Goal: Entertainment & Leisure: Consume media (video, audio)

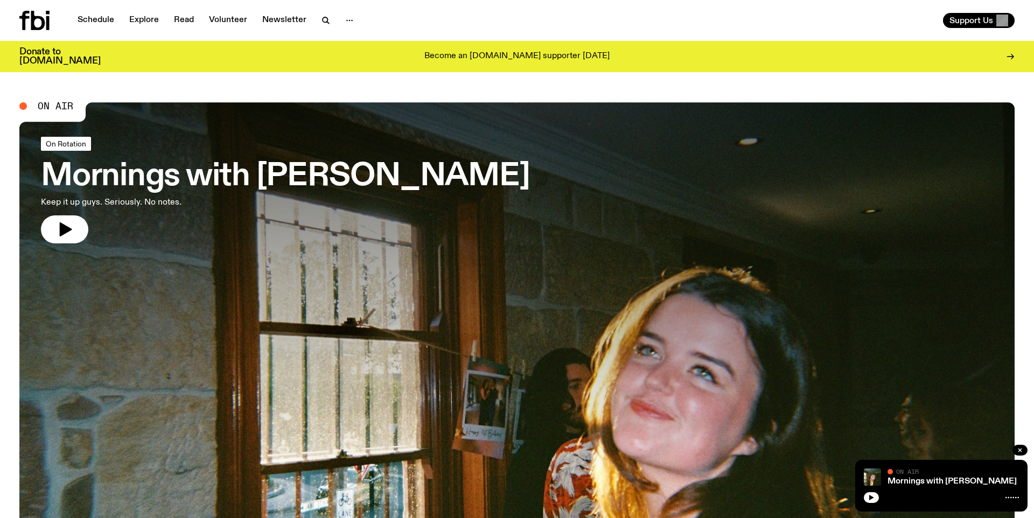
click at [75, 145] on span "On Rotation" at bounding box center [66, 143] width 40 height 8
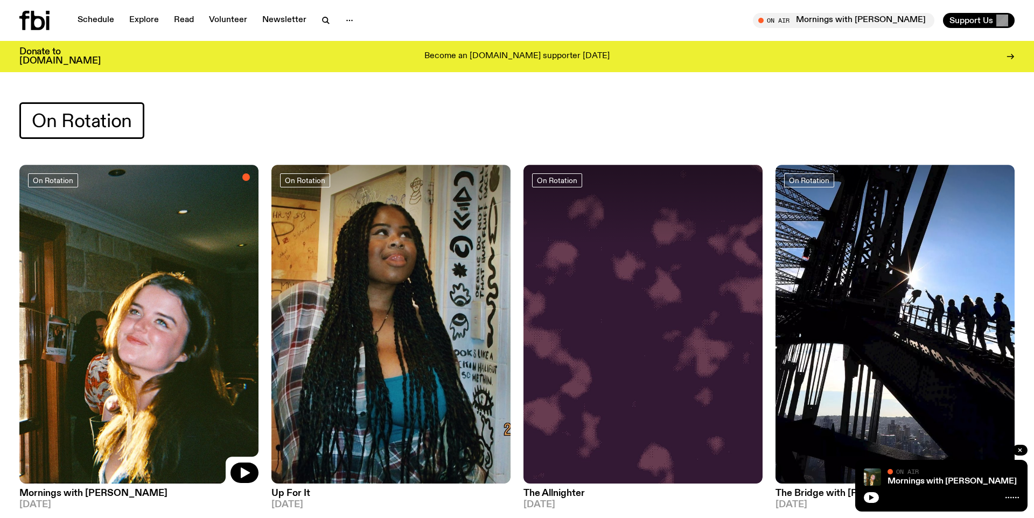
click at [352, 297] on img at bounding box center [390, 324] width 239 height 319
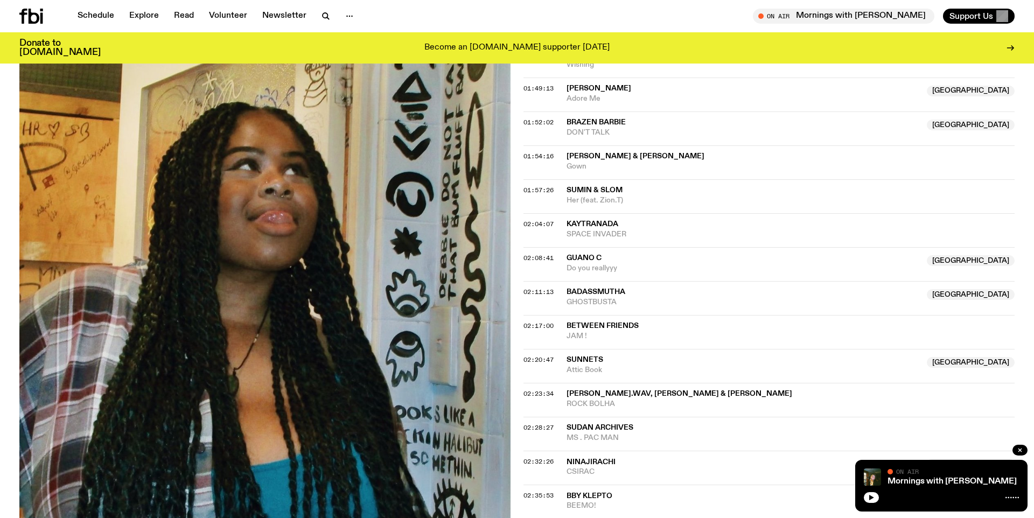
scroll to position [1097, 0]
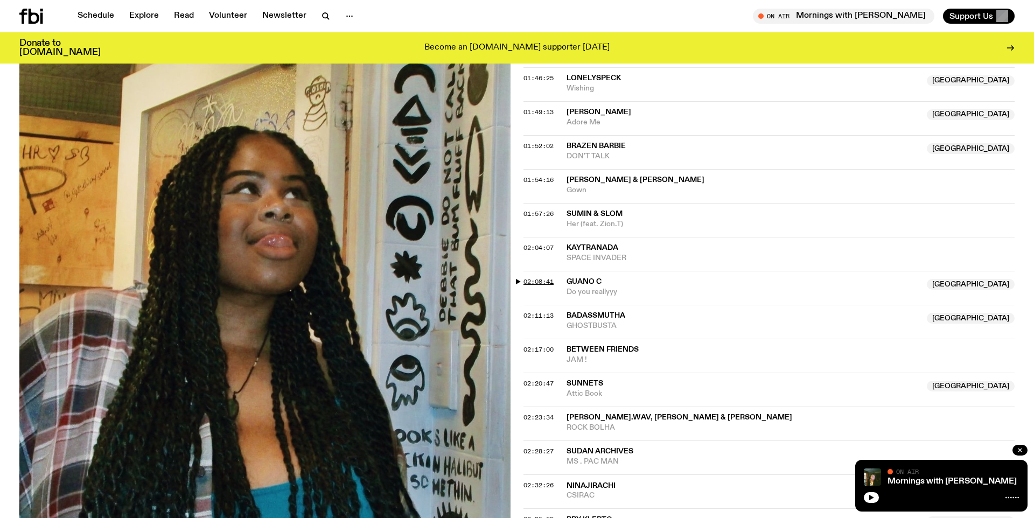
click at [526, 280] on span "02:08:41" at bounding box center [538, 281] width 30 height 9
click at [529, 283] on span "02:08:41" at bounding box center [538, 281] width 30 height 9
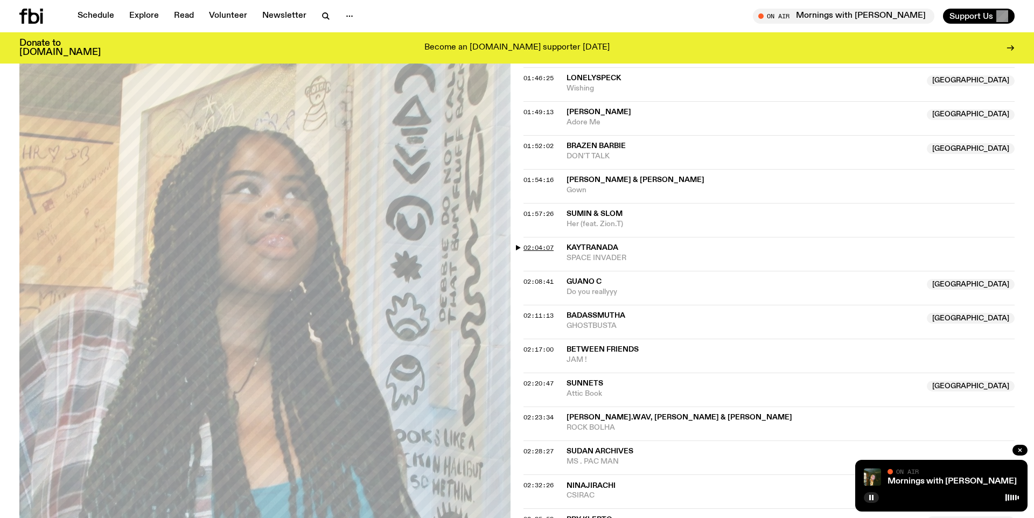
click at [536, 248] on span "02:04:07" at bounding box center [538, 247] width 30 height 9
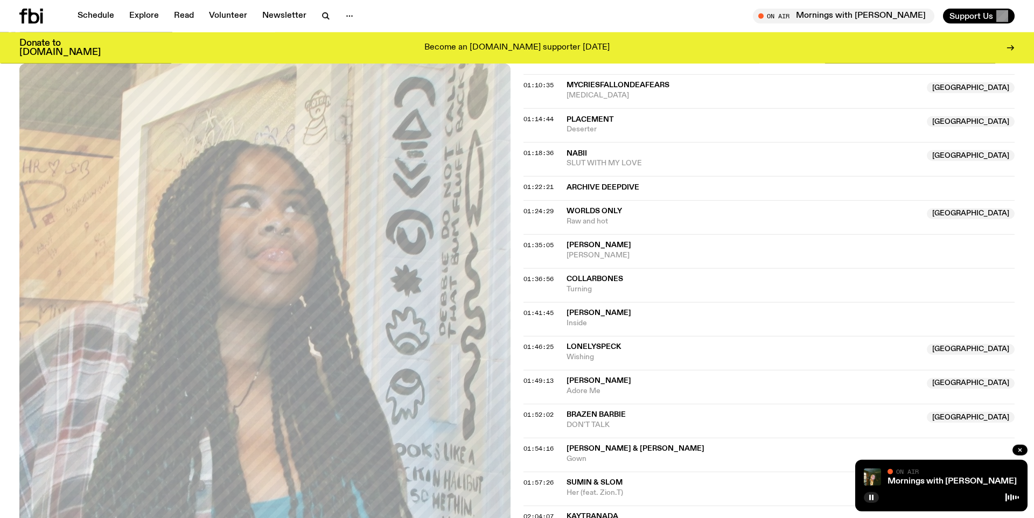
scroll to position [851, 0]
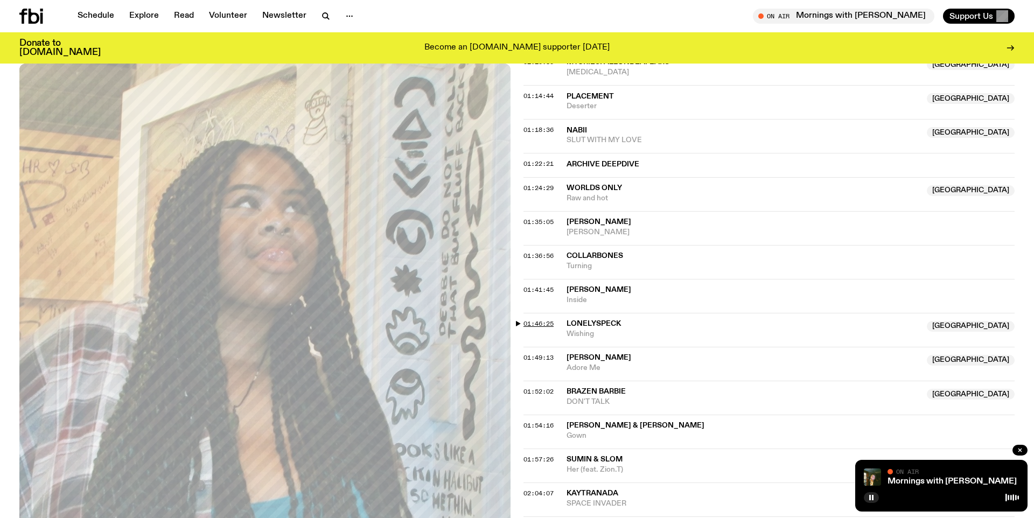
click at [542, 322] on span "01:46:25" at bounding box center [538, 323] width 30 height 9
click at [541, 289] on span "01:41:45" at bounding box center [538, 289] width 30 height 9
click at [548, 251] on span "01:36:56" at bounding box center [538, 255] width 30 height 9
click at [545, 220] on span "01:35:05" at bounding box center [538, 222] width 30 height 9
click at [545, 219] on span "01:35:05" at bounding box center [538, 222] width 30 height 9
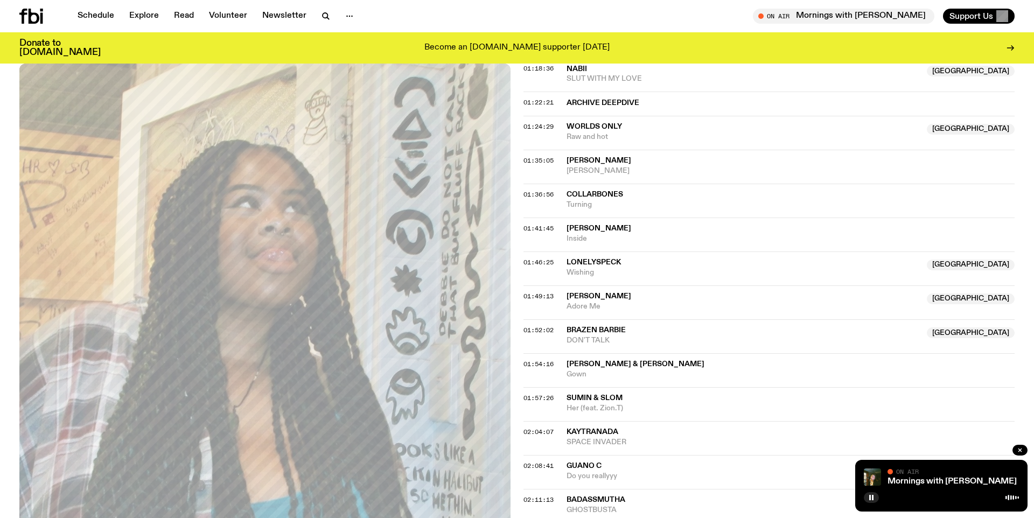
scroll to position [974, 0]
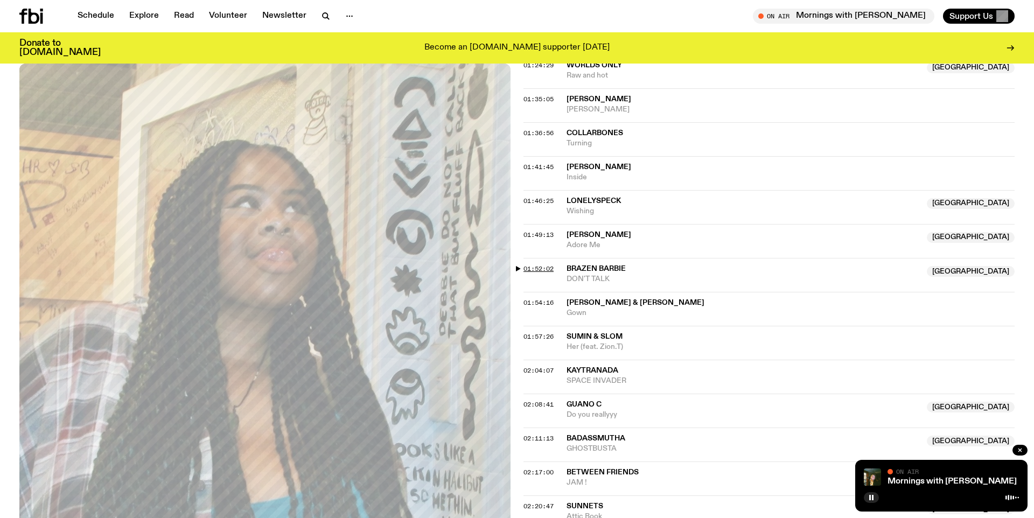
click at [537, 269] on span "01:52:02" at bounding box center [538, 268] width 30 height 9
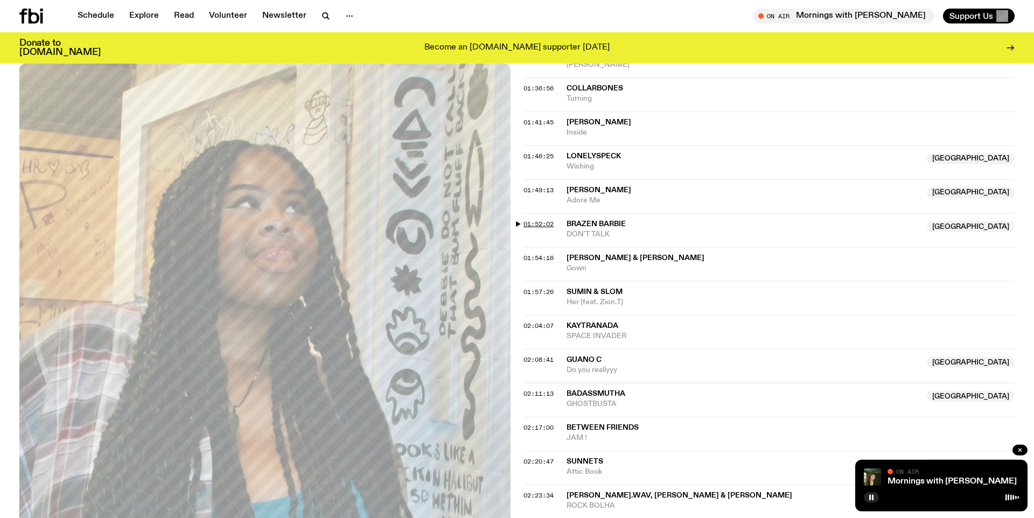
scroll to position [1035, 0]
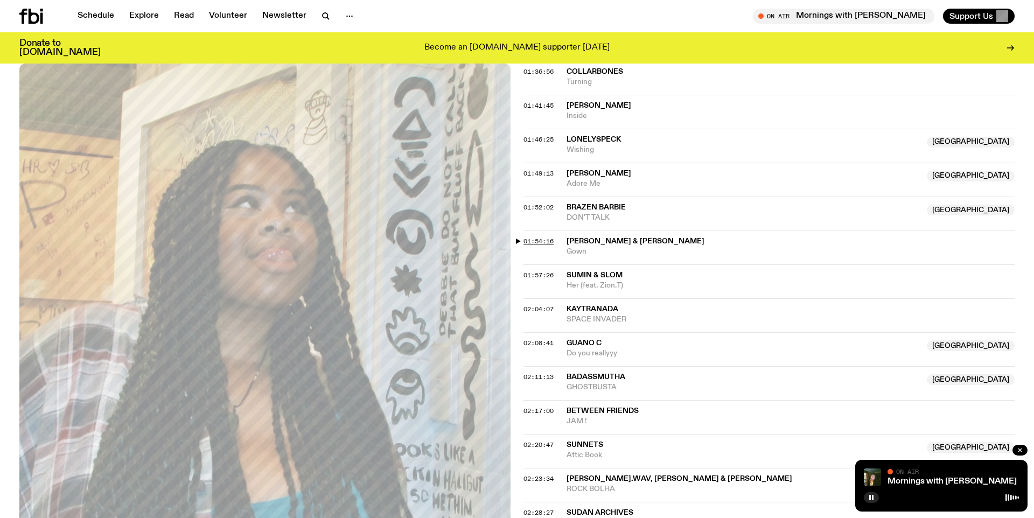
click at [536, 241] on span "01:54:16" at bounding box center [538, 241] width 30 height 9
click at [527, 241] on span "01:54:16" at bounding box center [538, 241] width 30 height 9
click at [531, 273] on span "01:57:26" at bounding box center [538, 275] width 30 height 9
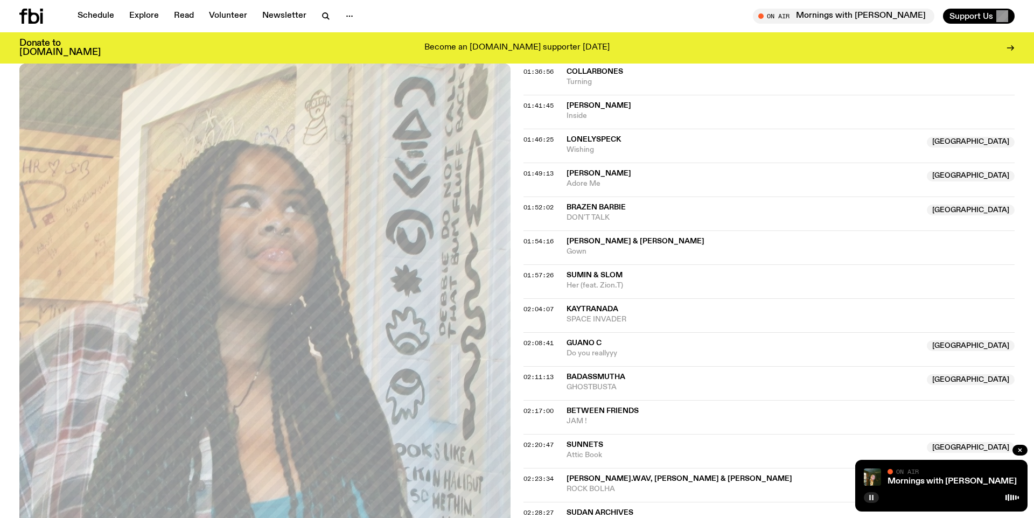
click at [874, 500] on button "button" at bounding box center [871, 497] width 15 height 11
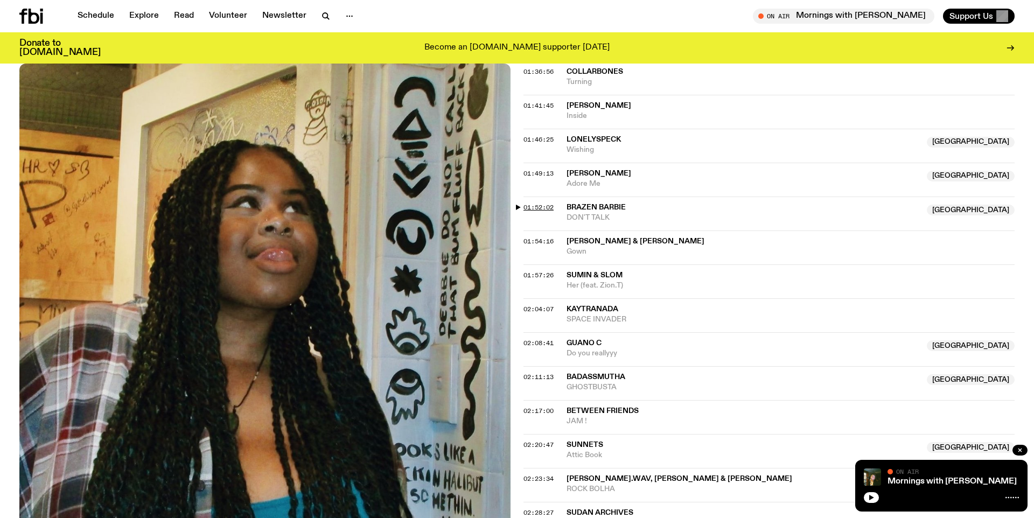
click at [537, 207] on span "01:52:02" at bounding box center [538, 207] width 30 height 9
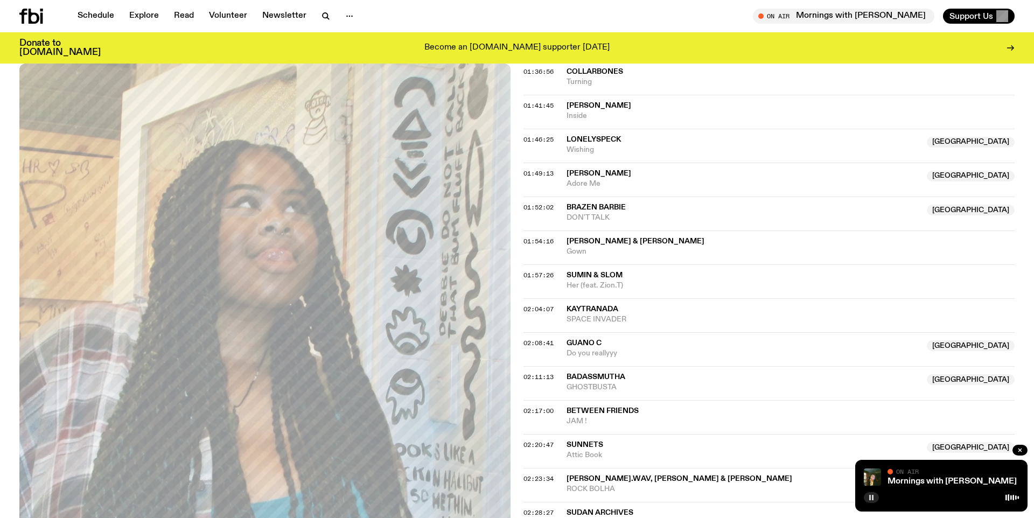
click at [873, 496] on icon "button" at bounding box center [871, 497] width 6 height 6
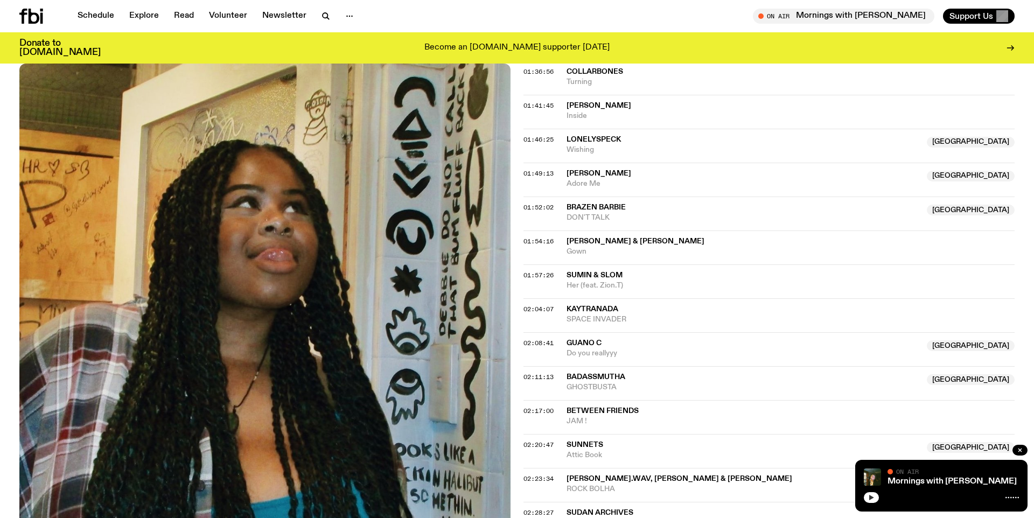
click at [661, 240] on span "[PERSON_NAME] & [PERSON_NAME]" at bounding box center [635, 241] width 138 height 8
click at [525, 240] on span "01:54:16" at bounding box center [538, 241] width 30 height 9
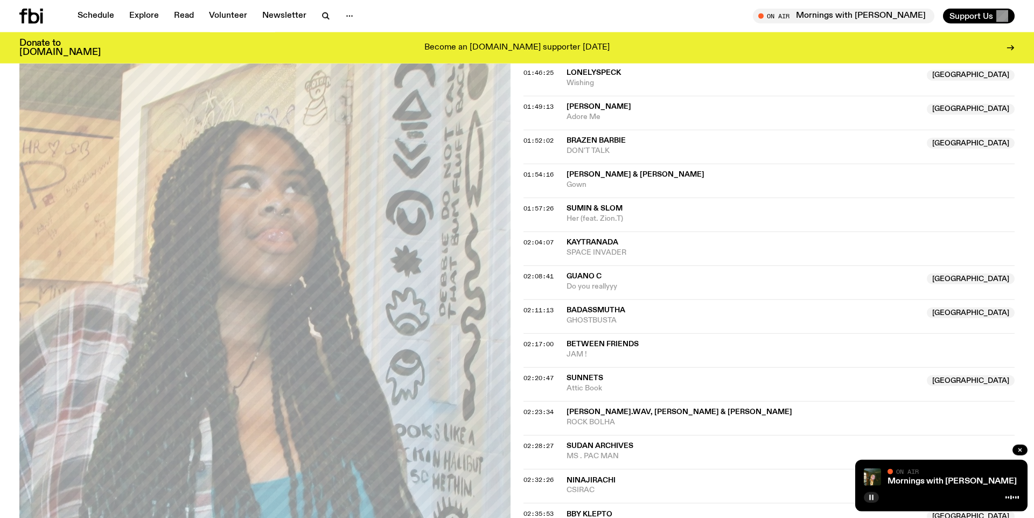
scroll to position [1158, 0]
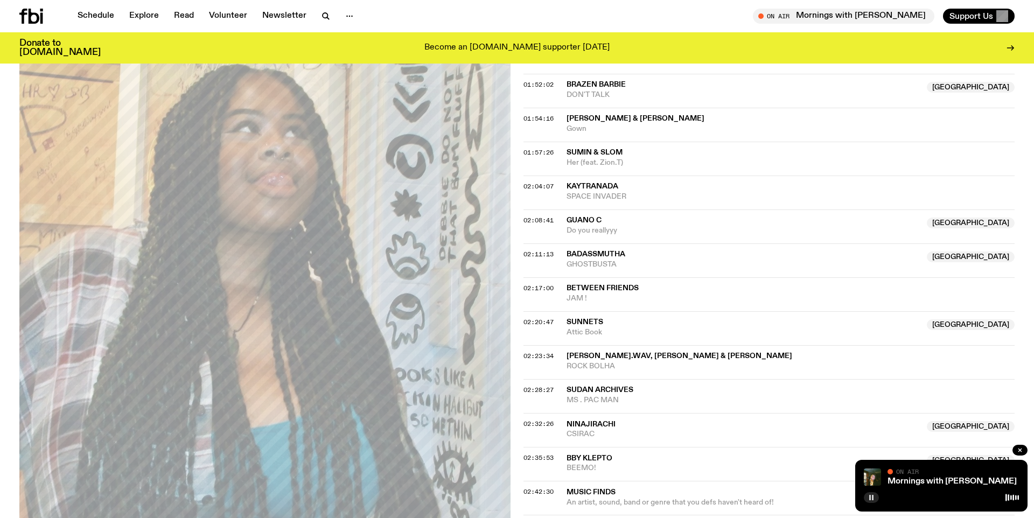
click at [869, 497] on rect "button" at bounding box center [870, 497] width 2 height 5
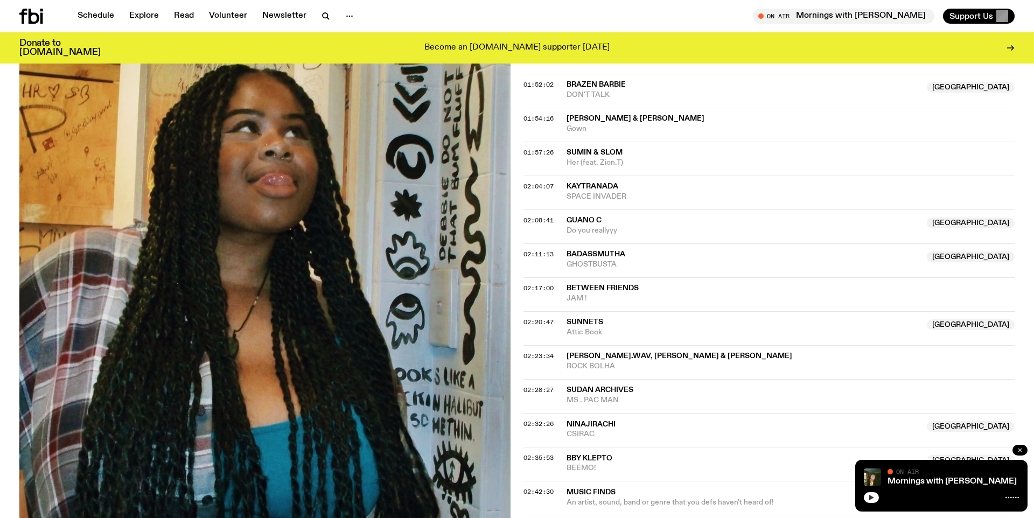
click at [1023, 446] on button "button" at bounding box center [1019, 450] width 15 height 11
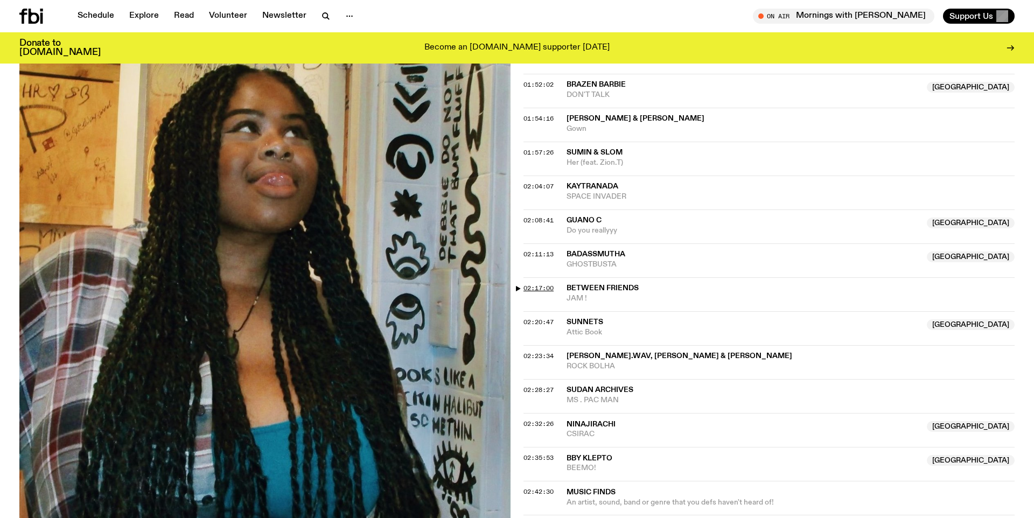
click at [544, 289] on span "02:17:00" at bounding box center [538, 288] width 30 height 9
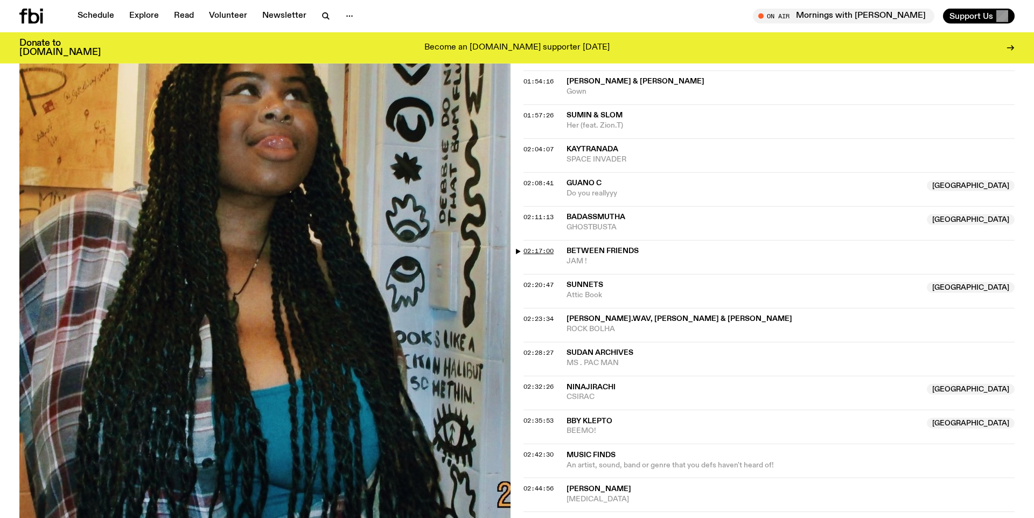
scroll to position [1219, 0]
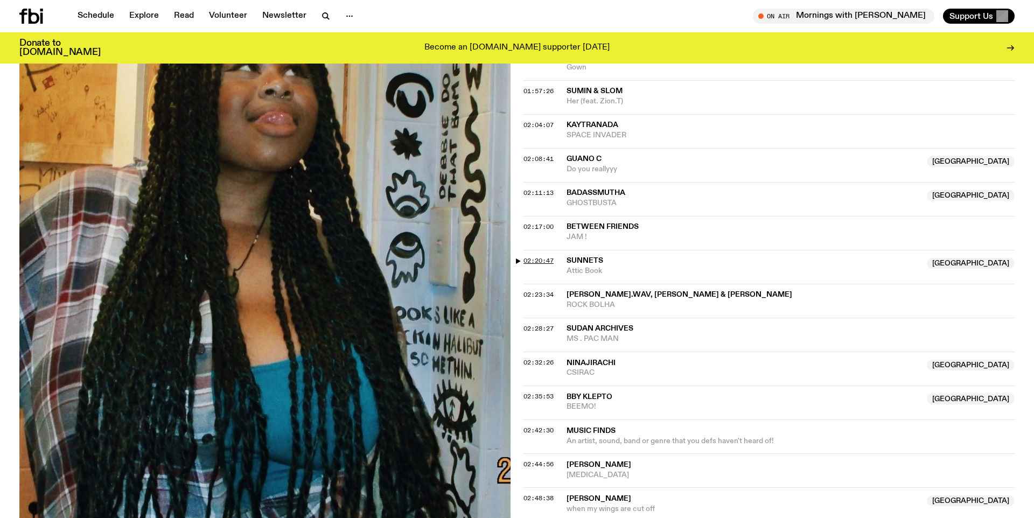
click at [541, 260] on span "02:20:47" at bounding box center [538, 260] width 30 height 9
click at [543, 191] on span "02:11:13" at bounding box center [538, 192] width 30 height 9
click at [535, 261] on span "02:20:47" at bounding box center [538, 260] width 30 height 9
click at [531, 295] on span "02:23:34" at bounding box center [538, 294] width 30 height 9
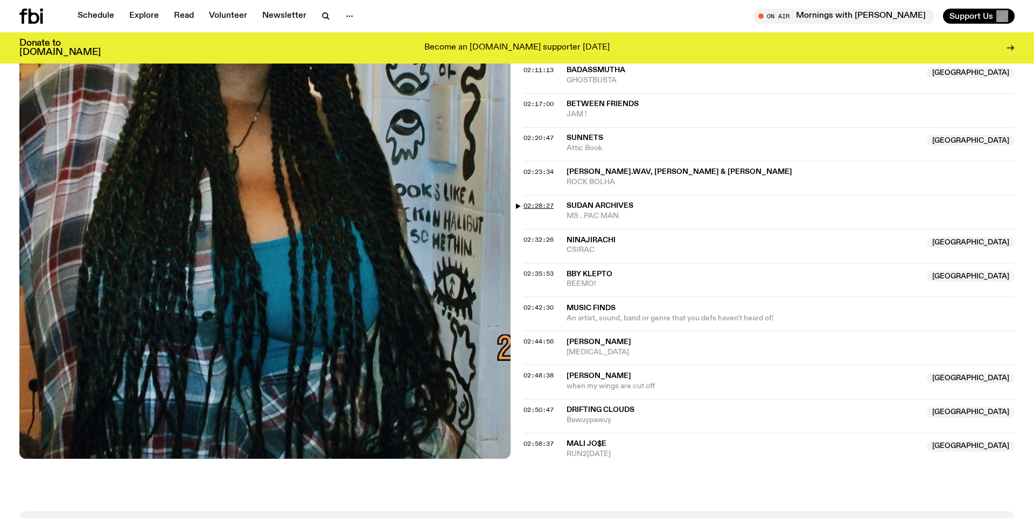
click at [550, 206] on span "02:28:27" at bounding box center [538, 205] width 30 height 9
click at [538, 242] on span "02:32:26" at bounding box center [538, 239] width 30 height 9
click at [528, 240] on span "02:32:26" at bounding box center [538, 239] width 30 height 9
click at [578, 240] on span "Ninajirachi" at bounding box center [590, 240] width 49 height 8
click at [544, 237] on span "02:32:26" at bounding box center [538, 239] width 30 height 9
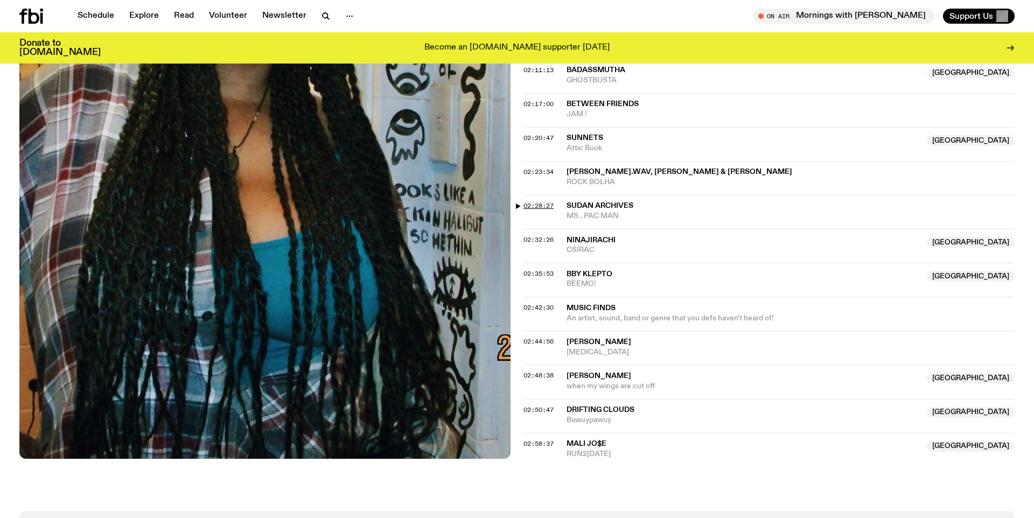
click at [553, 201] on span "02:28:27" at bounding box center [538, 205] width 30 height 9
click at [552, 204] on span "02:28:27" at bounding box center [538, 205] width 30 height 9
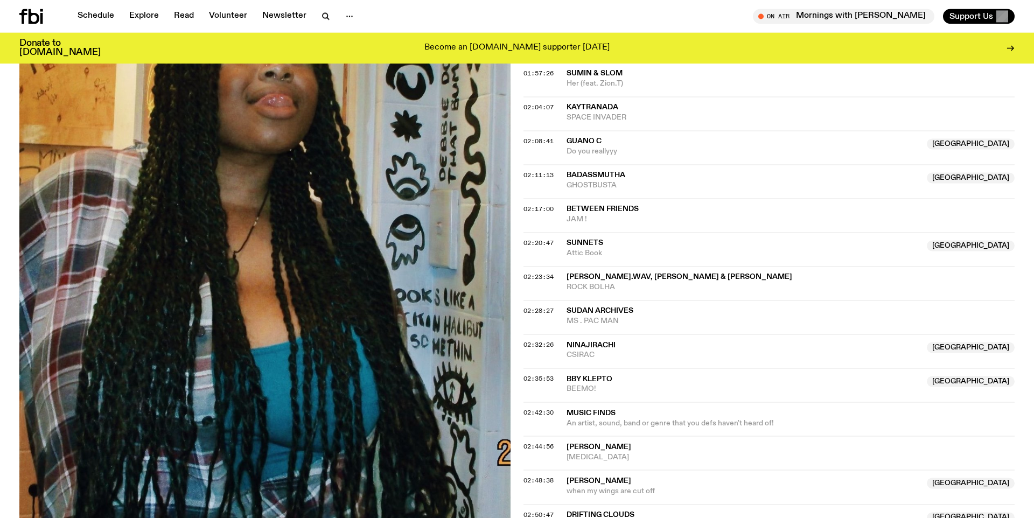
scroll to position [1158, 0]
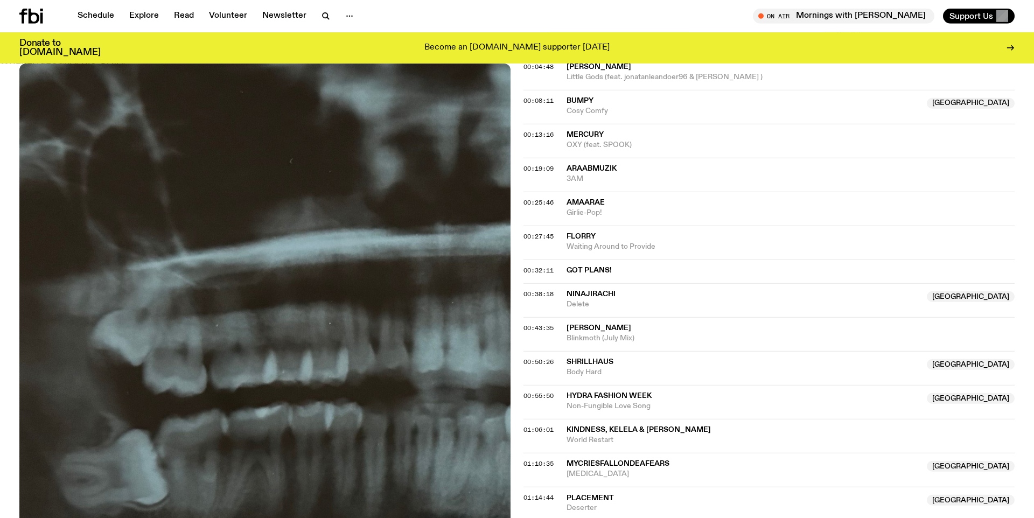
scroll to position [552, 0]
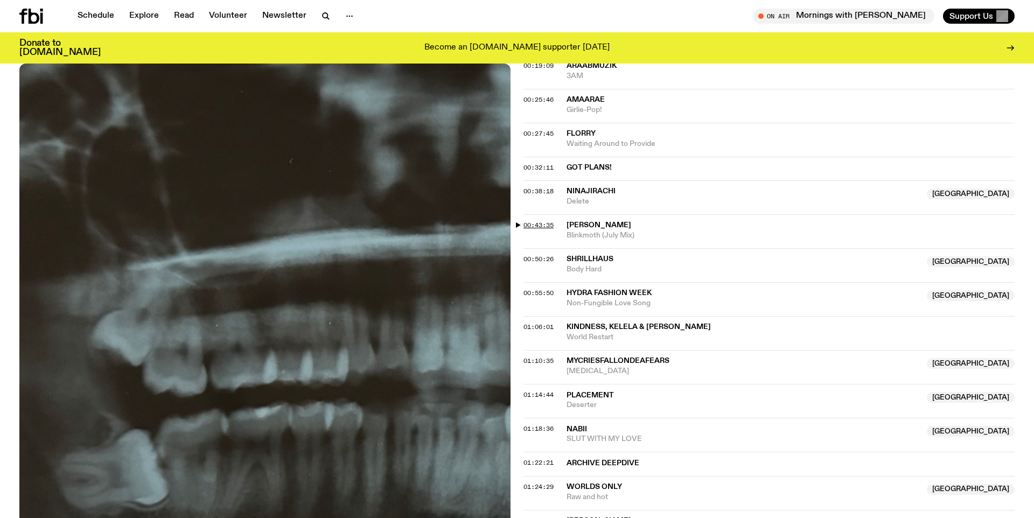
click at [529, 228] on span "00:43:35" at bounding box center [538, 225] width 30 height 9
